Goal: Use online tool/utility: Utilize a website feature to perform a specific function

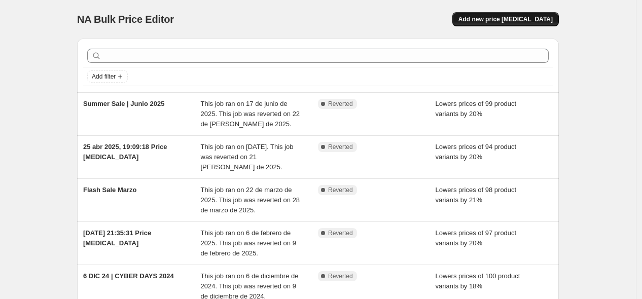
click at [504, 19] on span "Add new price [MEDICAL_DATA]" at bounding box center [506, 19] width 94 height 8
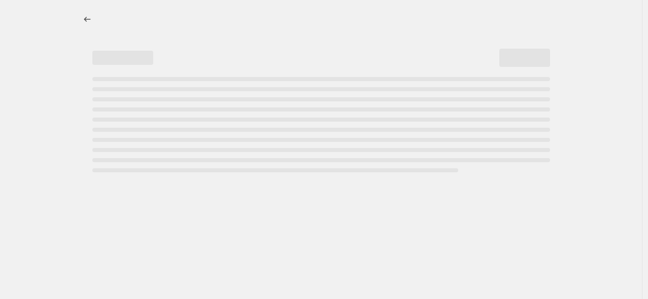
select select "percentage"
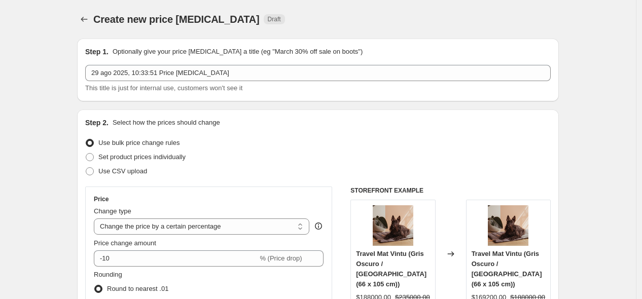
scroll to position [169, 0]
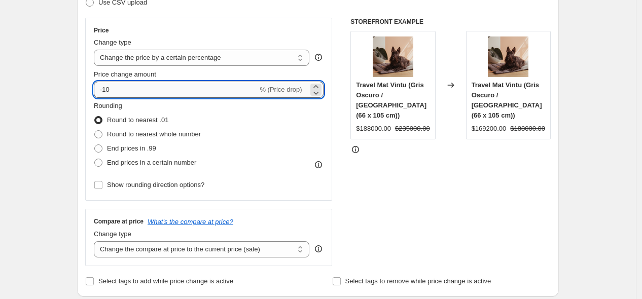
click at [116, 96] on input "-10" at bounding box center [176, 90] width 164 height 16
click at [110, 89] on input "-10" at bounding box center [176, 90] width 164 height 16
type input "-20"
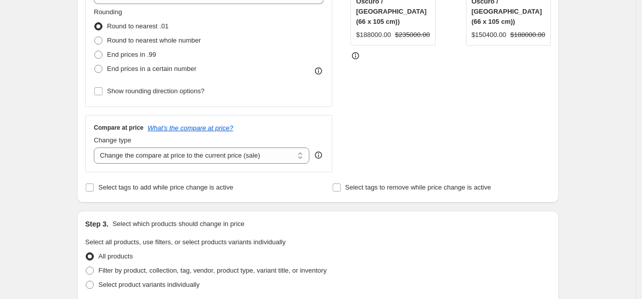
scroll to position [282, 0]
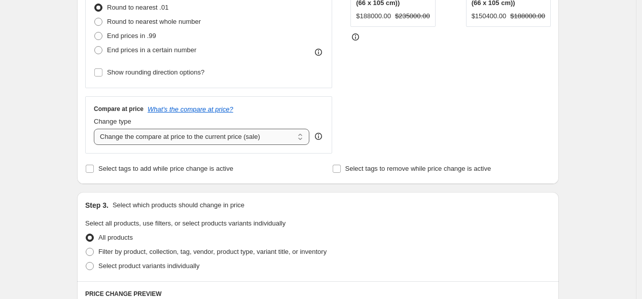
click at [288, 139] on select "Change the compare at price to the current price (sale) Change the compare at p…" at bounding box center [202, 137] width 216 height 16
select select "no_change"
click at [96, 129] on select "Change the compare at price to the current price (sale) Change the compare at p…" at bounding box center [202, 137] width 216 height 16
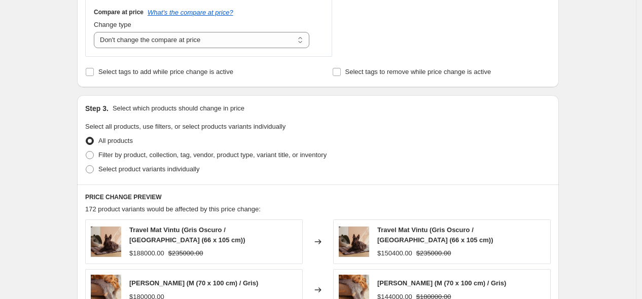
scroll to position [394, 0]
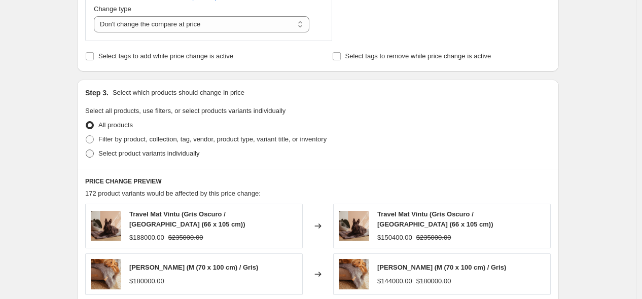
click at [92, 155] on span at bounding box center [90, 154] width 8 height 8
click at [86, 150] on input "Select product variants individually" at bounding box center [86, 150] width 1 height 1
radio input "true"
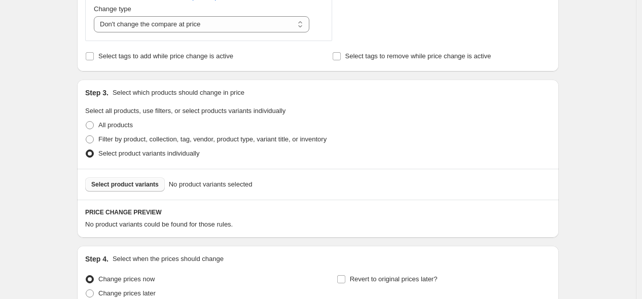
click at [124, 187] on span "Select product variants" at bounding box center [124, 185] width 67 height 8
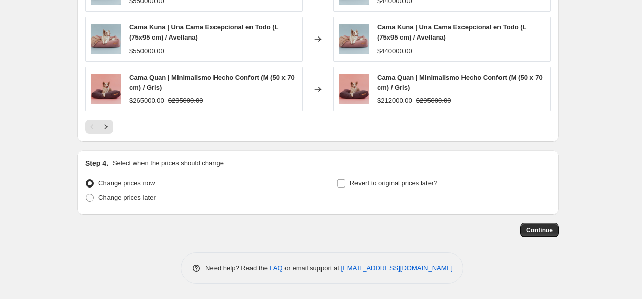
scroll to position [764, 0]
click at [536, 230] on span "Continue" at bounding box center [540, 230] width 26 height 8
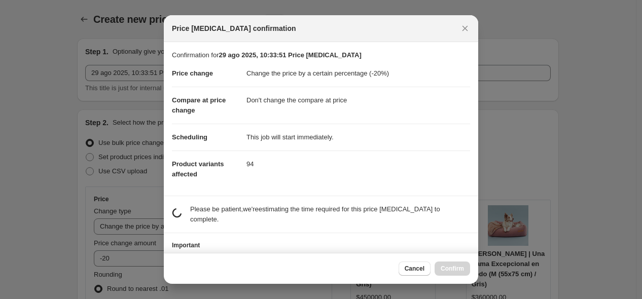
scroll to position [0, 0]
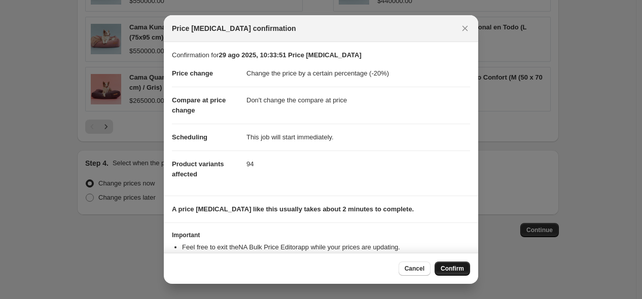
click at [450, 273] on button "Confirm" at bounding box center [453, 269] width 36 height 14
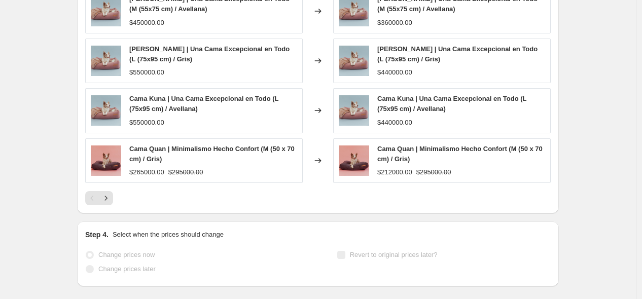
scroll to position [790, 0]
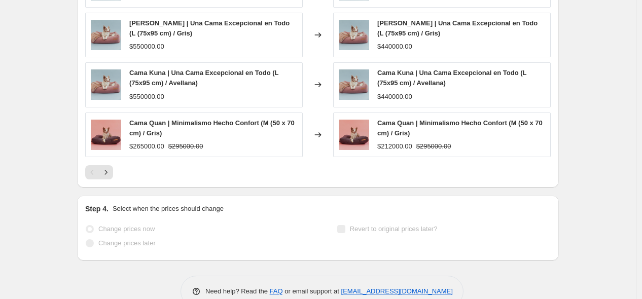
select select "percentage"
select select "no_change"
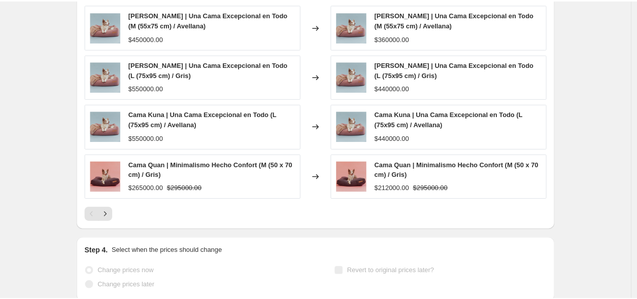
scroll to position [0, 0]
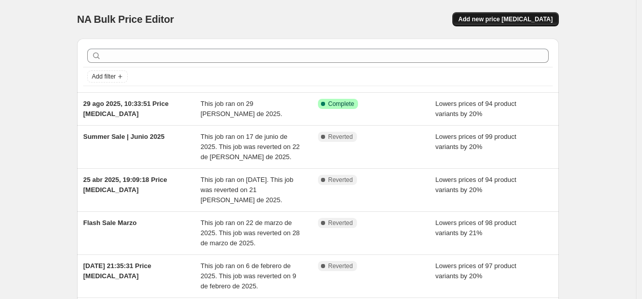
click at [518, 19] on span "Add new price [MEDICAL_DATA]" at bounding box center [506, 19] width 94 height 8
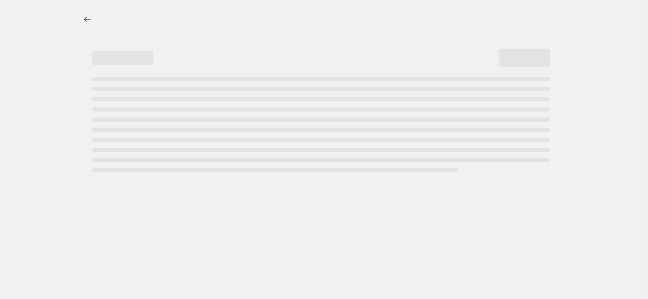
select select "percentage"
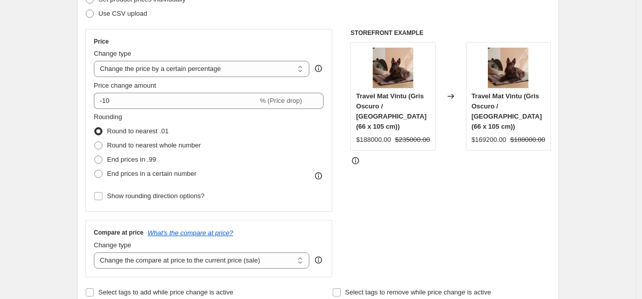
scroll to position [169, 0]
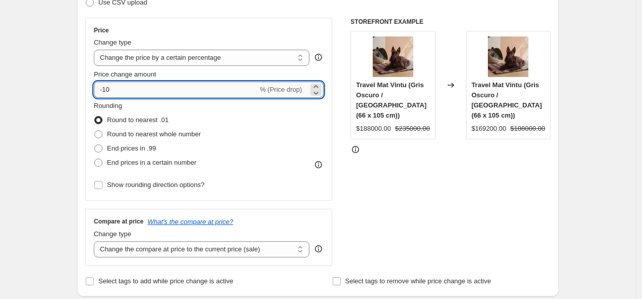
click at [106, 88] on input "-10" at bounding box center [176, 90] width 164 height 16
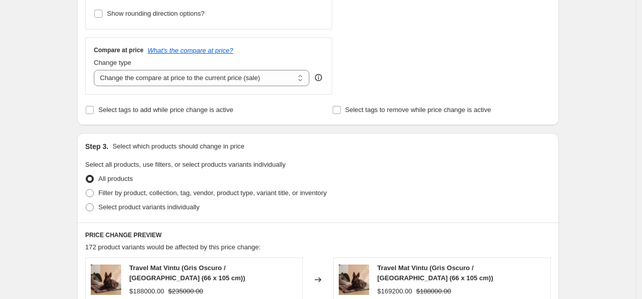
scroll to position [338, 0]
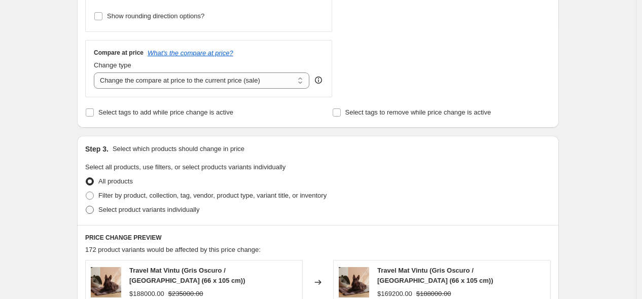
type input "-20"
click at [91, 208] on span at bounding box center [90, 210] width 8 height 8
click at [86, 207] on input "Select product variants individually" at bounding box center [86, 206] width 1 height 1
radio input "true"
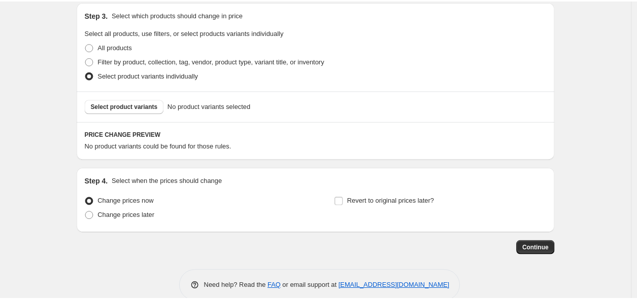
scroll to position [491, 0]
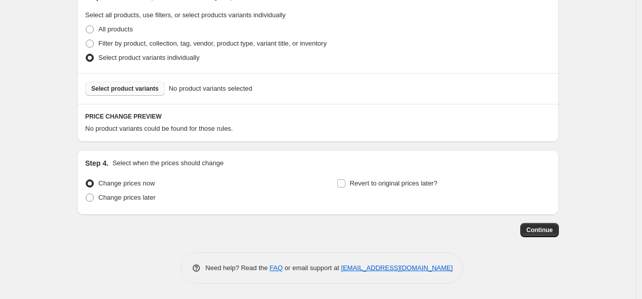
click at [128, 90] on span "Select product variants" at bounding box center [124, 89] width 67 height 8
